Goal: Task Accomplishment & Management: Complete application form

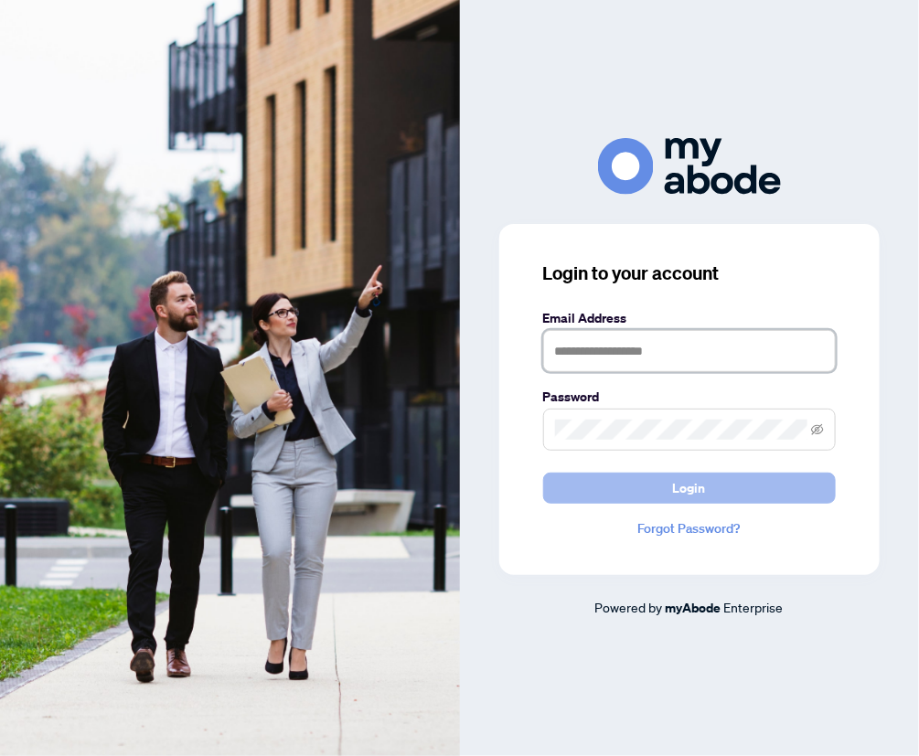
type input "**********"
click at [686, 493] on span "Login" at bounding box center [689, 488] width 33 height 29
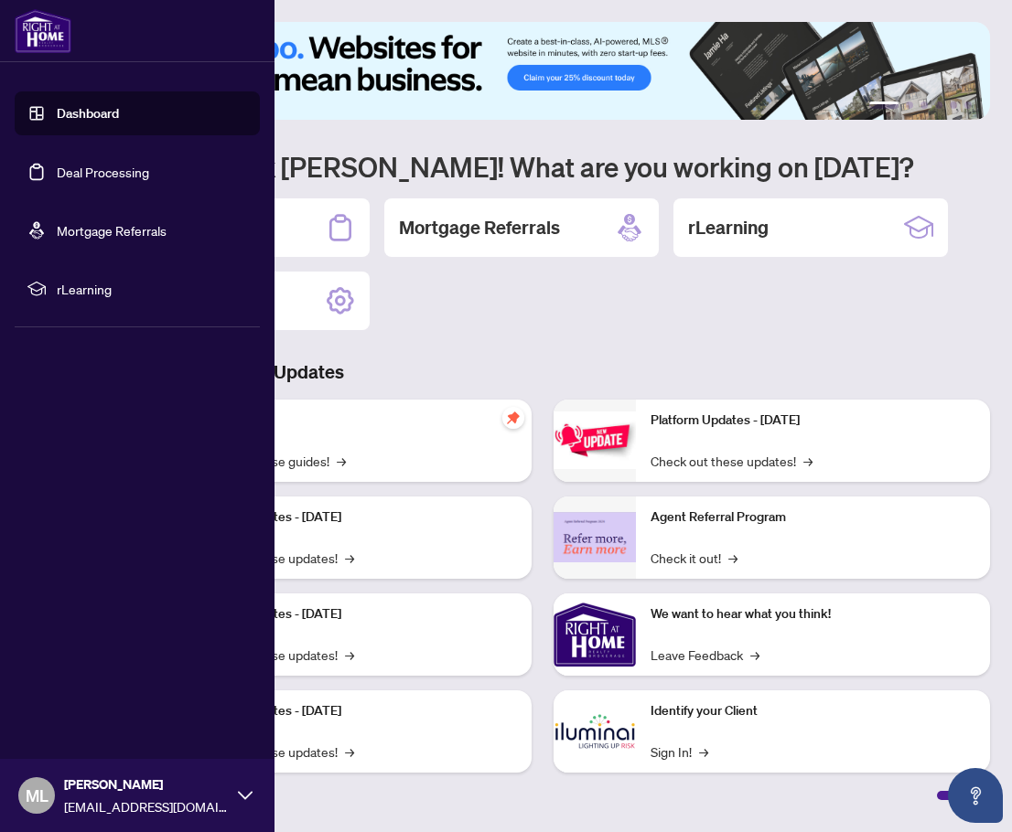
click at [78, 113] on link "Dashboard" at bounding box center [88, 113] width 62 height 16
click at [105, 174] on link "Deal Processing" at bounding box center [103, 172] width 92 height 16
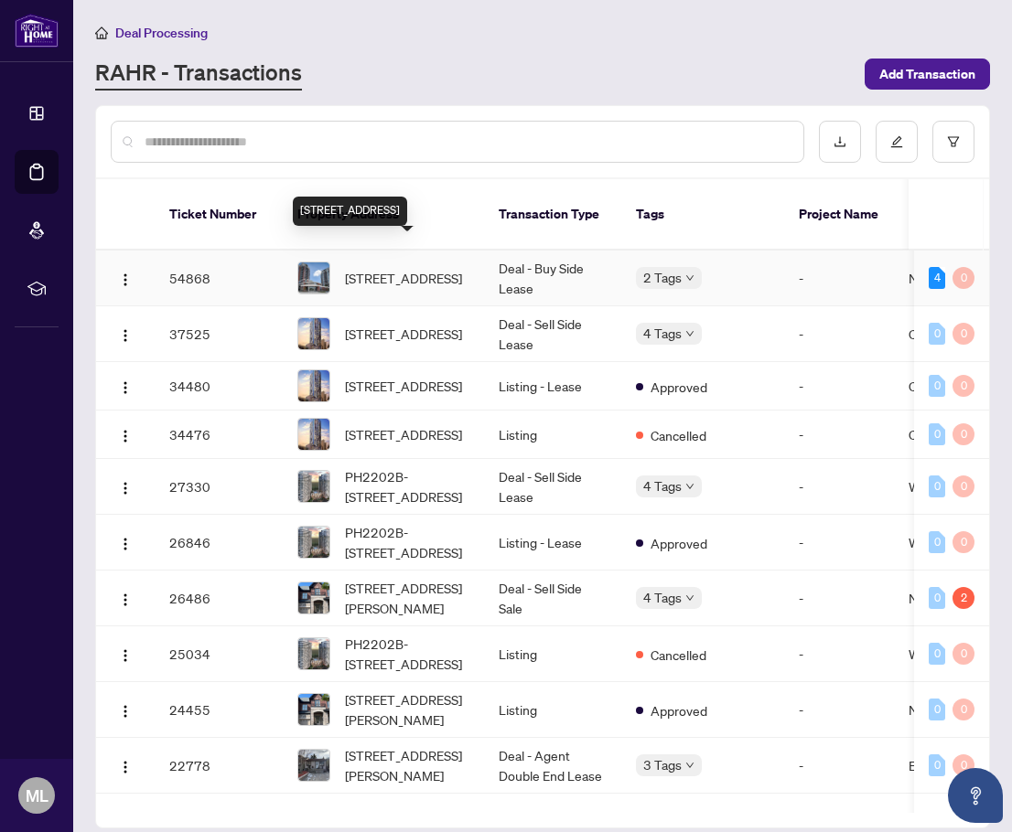
click at [404, 268] on span "[STREET_ADDRESS]" at bounding box center [403, 278] width 117 height 20
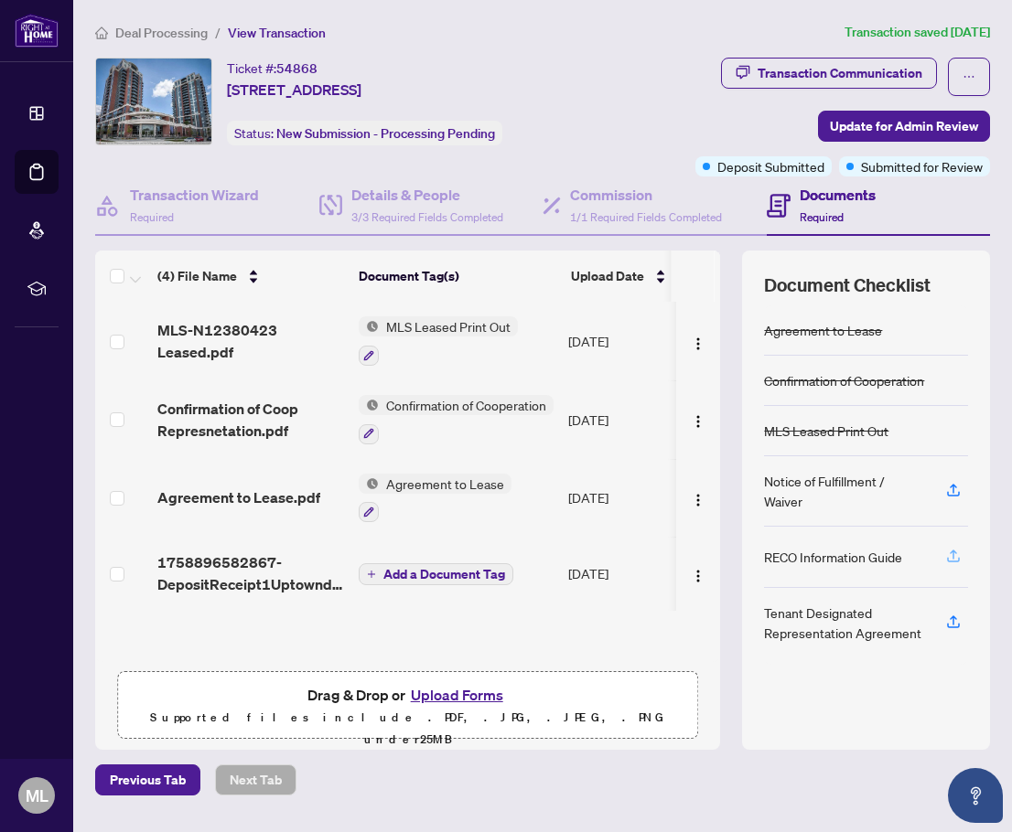
click at [955, 553] on icon "button" at bounding box center [953, 556] width 16 height 16
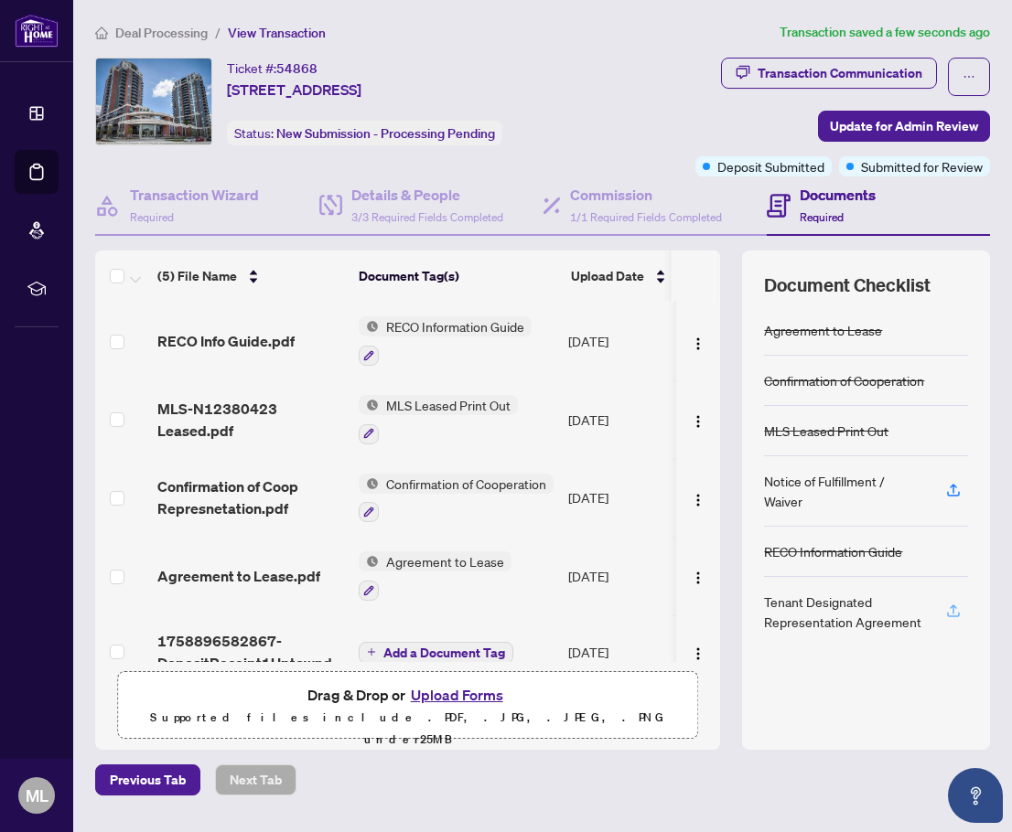
click at [955, 610] on icon "button" at bounding box center [953, 611] width 16 height 16
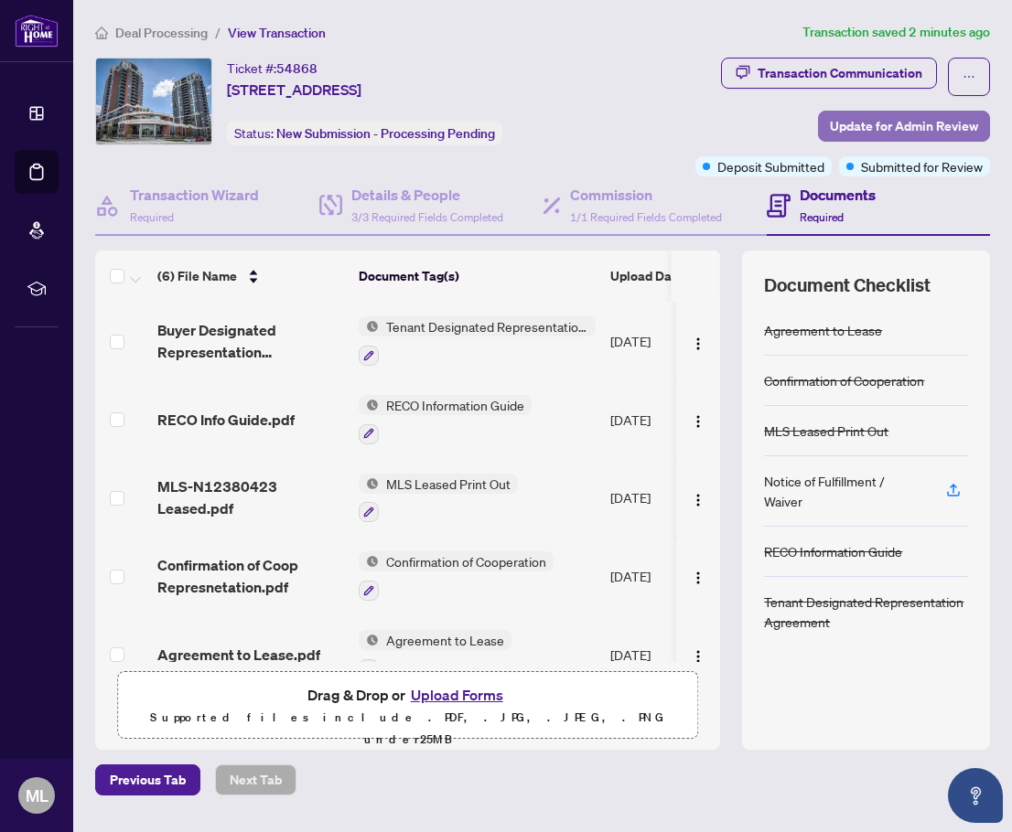
click at [897, 124] on span "Update for Admin Review" at bounding box center [904, 126] width 148 height 29
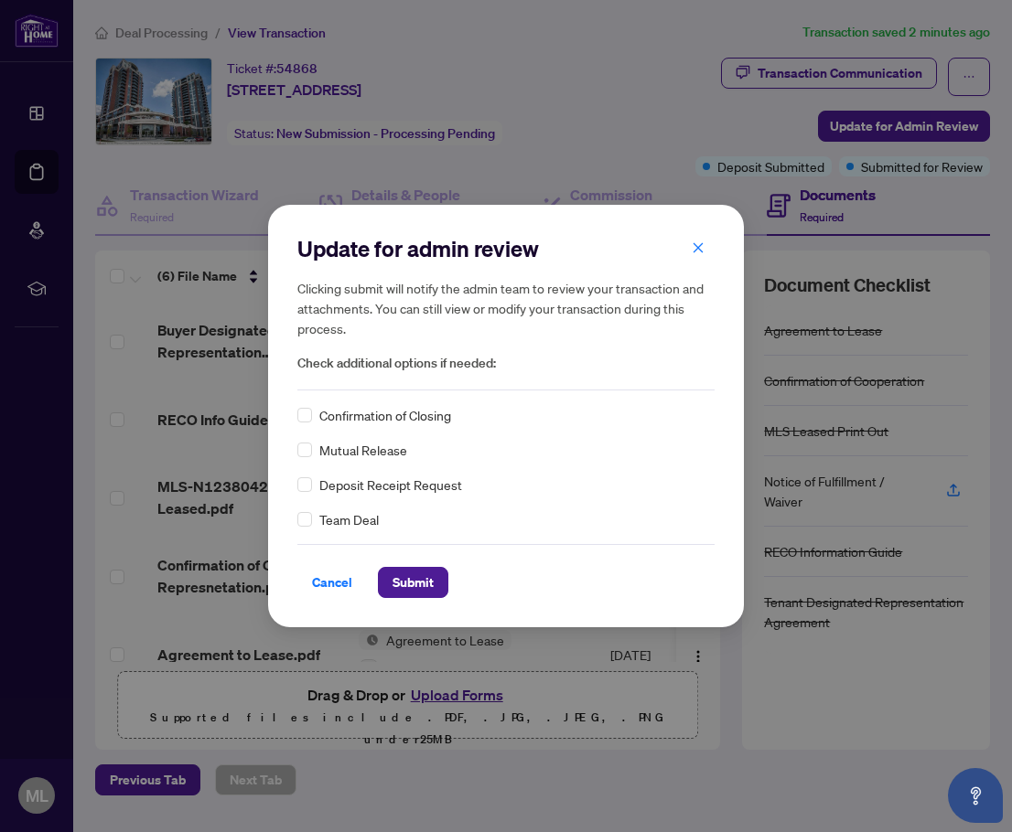
click at [830, 74] on div "Update for admin review Clicking submit will notify the admin team to review yo…" at bounding box center [506, 416] width 1012 height 832
click at [971, 73] on div "Update for admin review Clicking submit will notify the admin team to review yo…" at bounding box center [506, 416] width 1012 height 832
click at [906, 124] on div "Update for admin review Clicking submit will notify the admin team to review yo…" at bounding box center [506, 416] width 1012 height 832
click at [696, 243] on icon "close" at bounding box center [698, 247] width 13 height 13
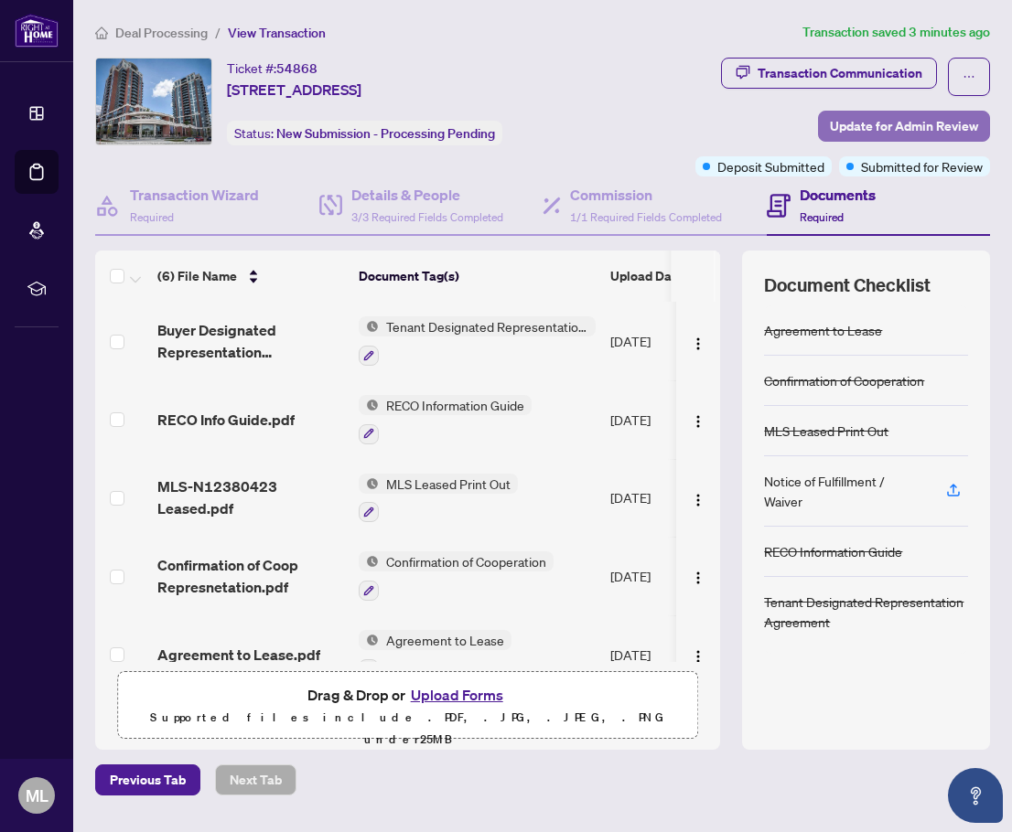
click at [897, 125] on span "Update for Admin Review" at bounding box center [904, 126] width 148 height 29
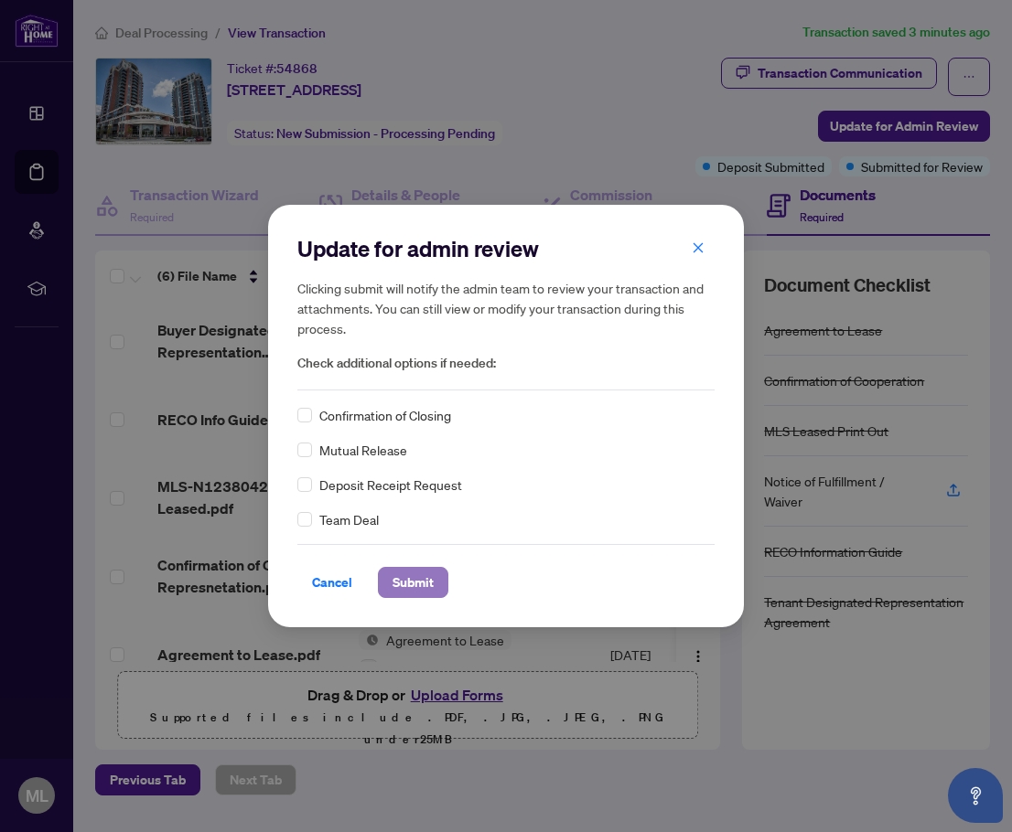
click at [400, 590] on span "Submit" at bounding box center [412, 582] width 41 height 29
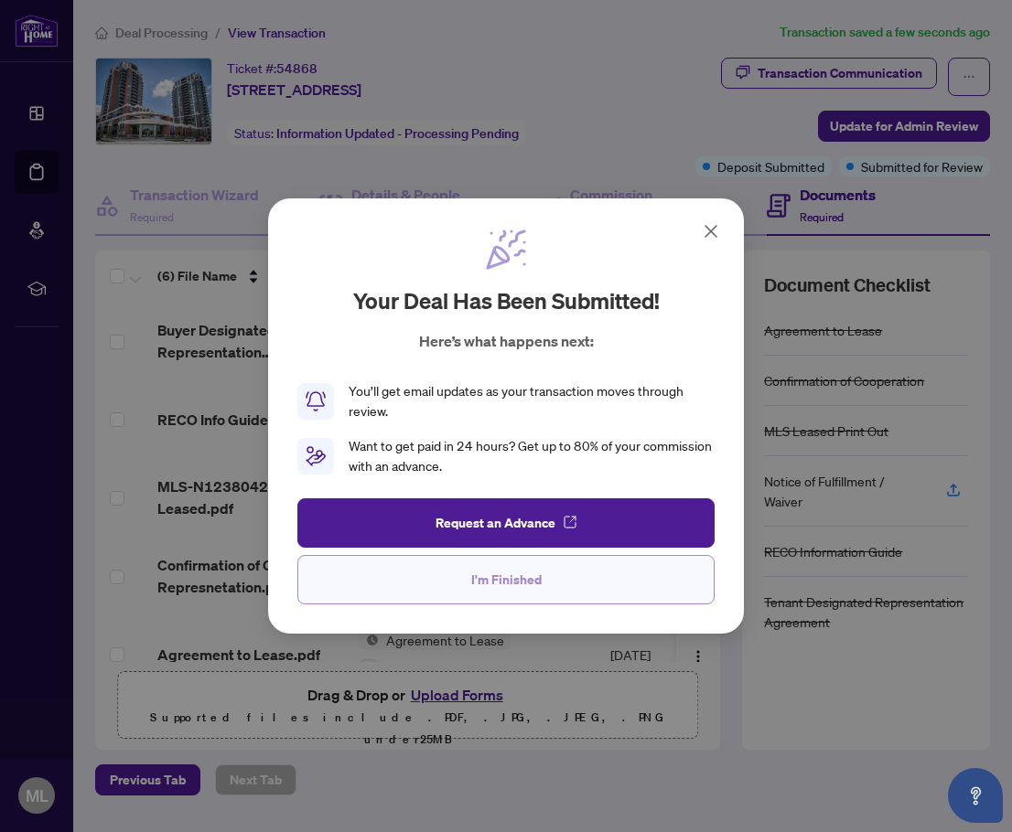
click at [522, 576] on span "I'm Finished" at bounding box center [506, 579] width 70 height 29
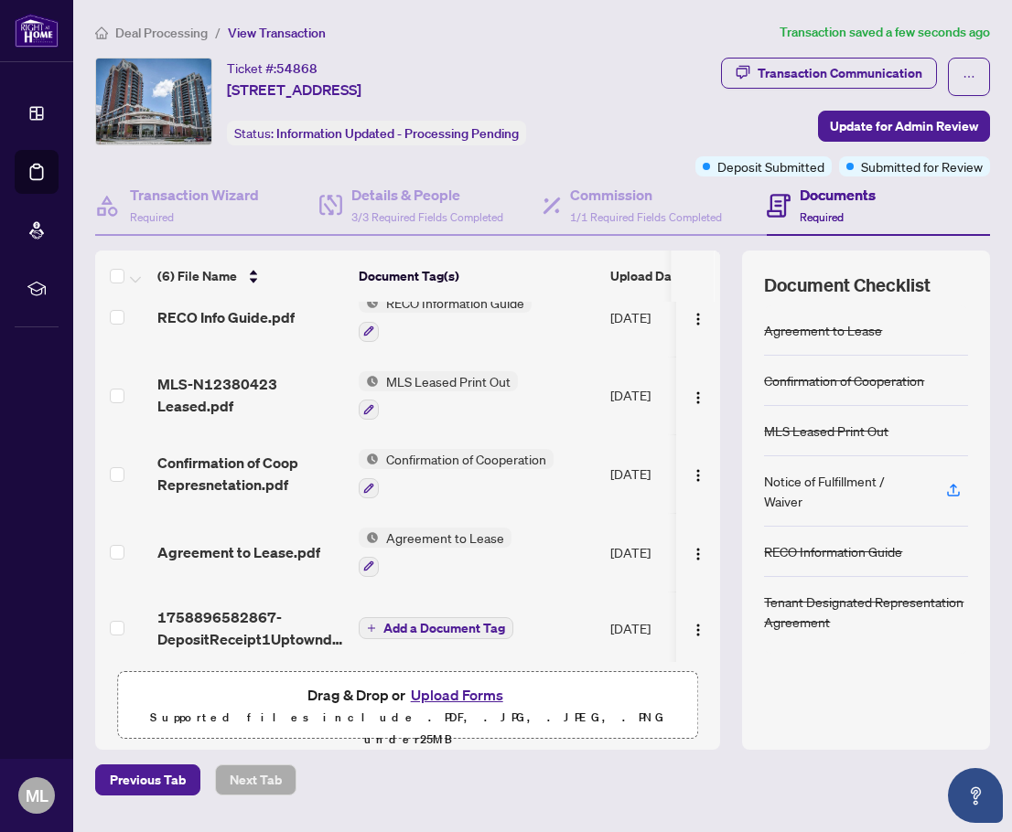
scroll to position [104, 0]
